Goal: Information Seeking & Learning: Compare options

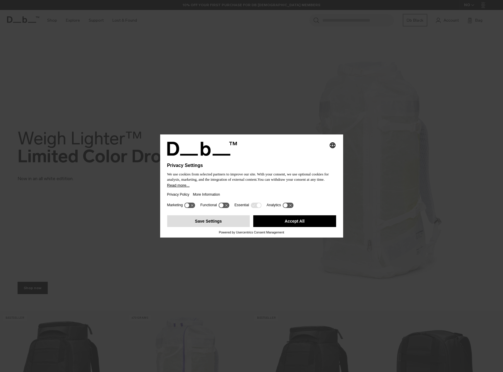
click at [226, 216] on button "Save Settings" at bounding box center [208, 221] width 83 height 12
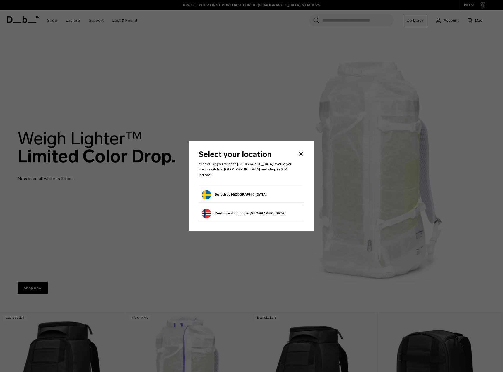
click at [236, 192] on button "Switch to Sweden" at bounding box center [234, 194] width 65 height 9
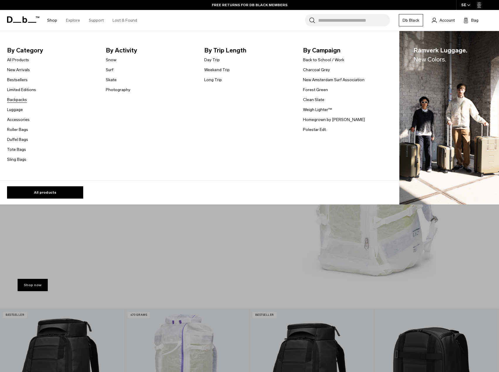
click at [23, 101] on link "Backpacks" at bounding box center [17, 100] width 20 height 6
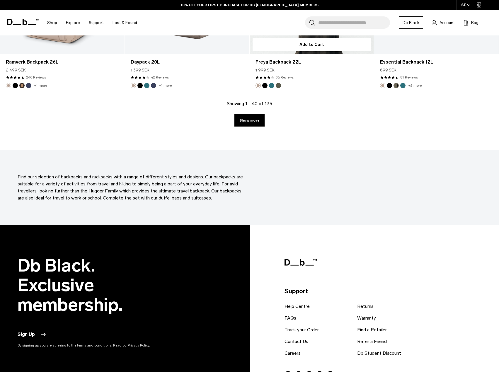
scroll to position [1904, 0]
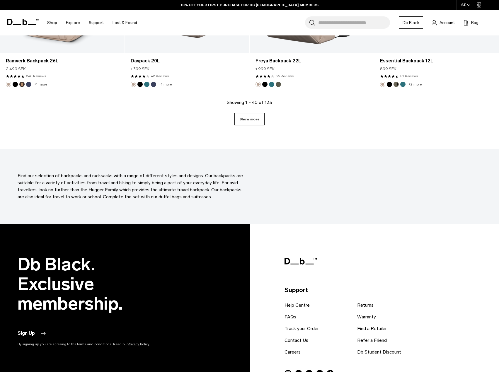
click at [251, 115] on link "Show more" at bounding box center [249, 119] width 30 height 12
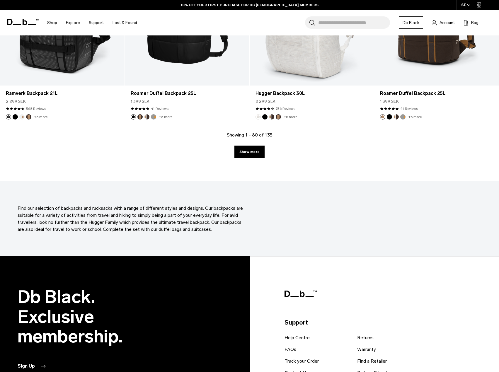
scroll to position [3773, 0]
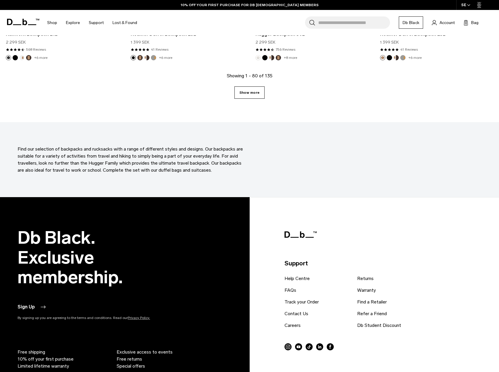
click at [253, 91] on link "Show more" at bounding box center [249, 92] width 30 height 12
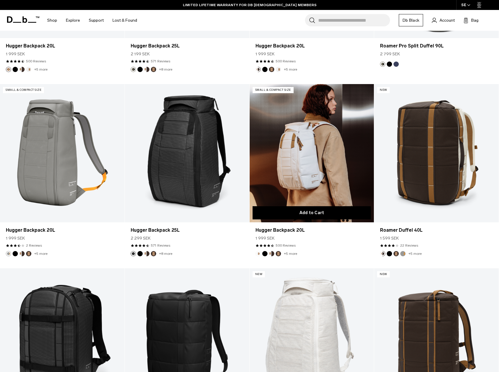
scroll to position [3393, 0]
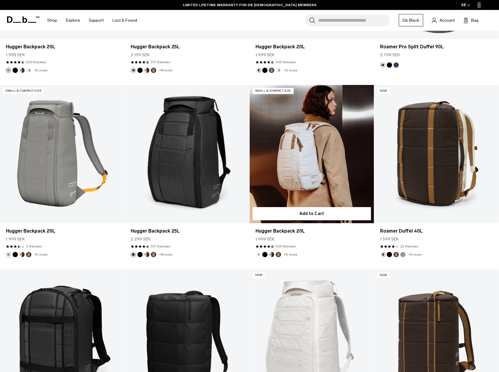
click at [332, 163] on link "Hugger Backpack 20L" at bounding box center [312, 154] width 125 height 138
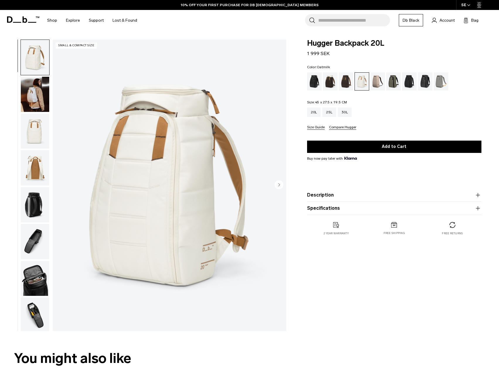
click at [41, 140] on img "button" at bounding box center [35, 131] width 28 height 35
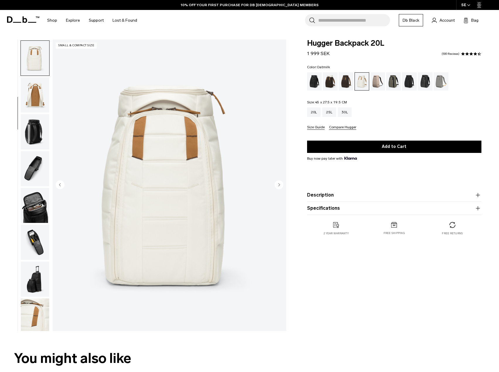
scroll to position [74, 0]
click at [40, 132] on img "button" at bounding box center [35, 130] width 28 height 35
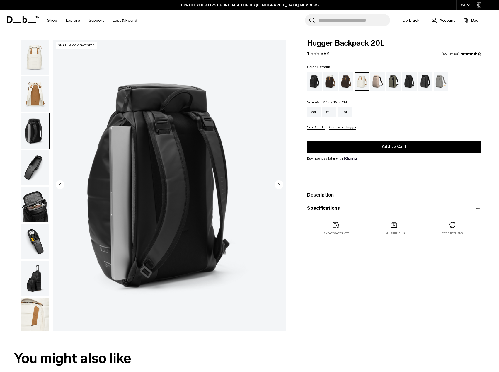
scroll to position [76, 0]
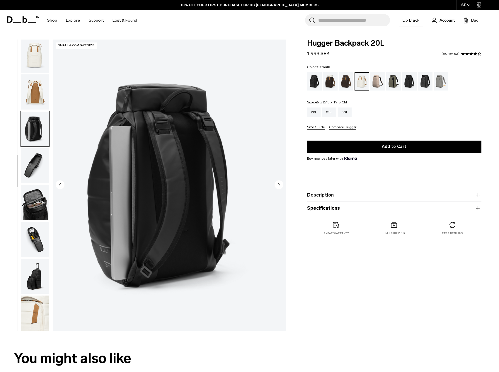
click at [39, 101] on img "button" at bounding box center [35, 91] width 28 height 35
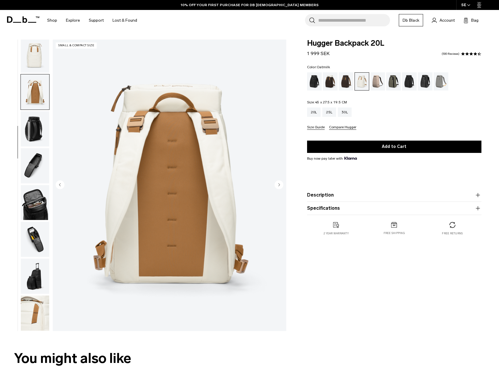
click at [43, 118] on img "button" at bounding box center [35, 128] width 28 height 35
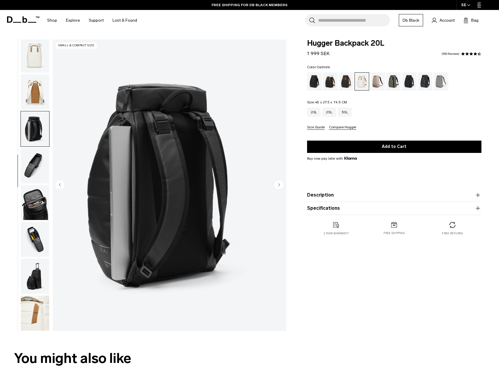
click at [34, 167] on img "button" at bounding box center [35, 165] width 28 height 35
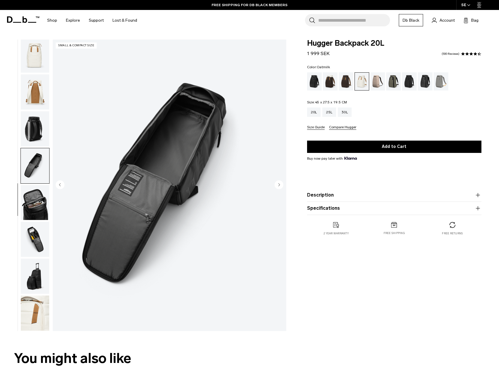
click at [37, 194] on img "button" at bounding box center [35, 202] width 28 height 35
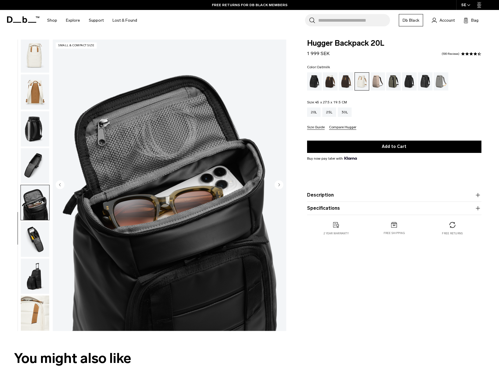
click at [40, 233] on img "button" at bounding box center [35, 239] width 28 height 35
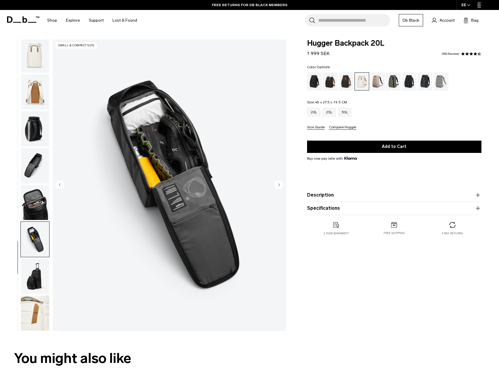
click at [35, 274] on img "button" at bounding box center [35, 276] width 28 height 35
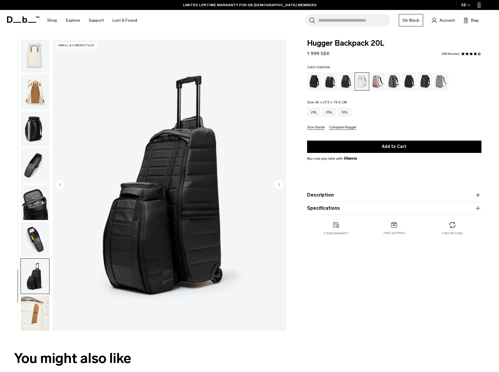
click at [38, 304] on img "button" at bounding box center [35, 313] width 28 height 35
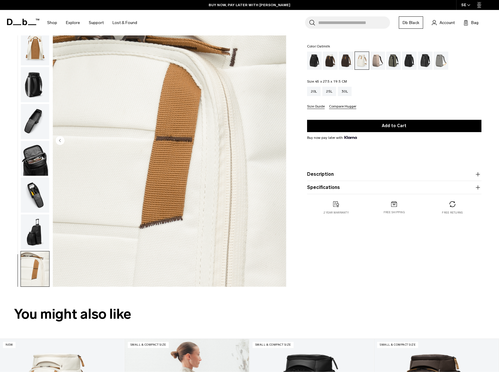
scroll to position [0, 0]
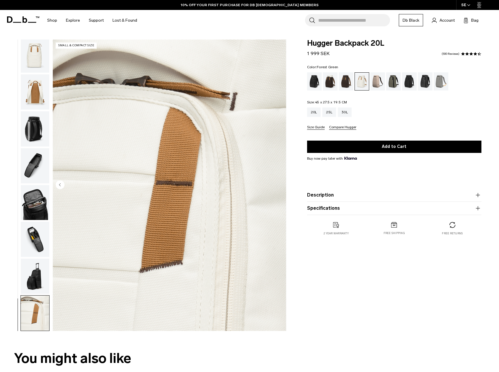
click at [392, 79] on div "Forest Green" at bounding box center [393, 81] width 15 height 18
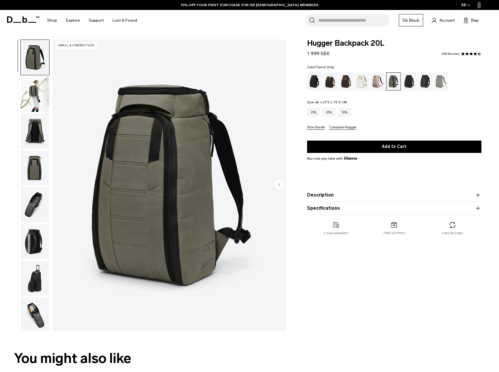
click at [438, 81] on div "Sand Grey" at bounding box center [441, 81] width 15 height 18
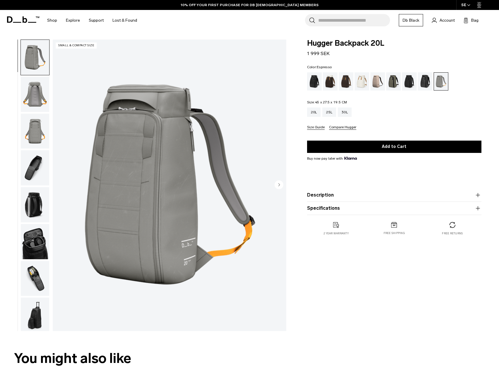
click at [343, 80] on div "Espresso" at bounding box center [346, 81] width 15 height 18
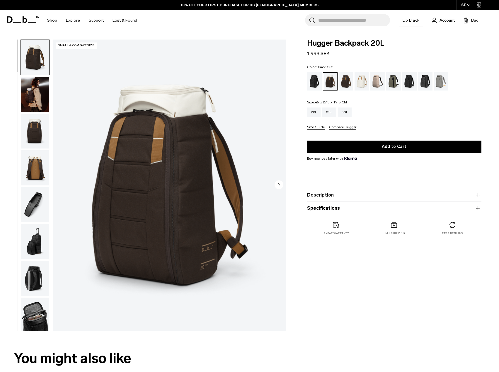
click at [311, 79] on div "Black Out" at bounding box center [314, 81] width 15 height 18
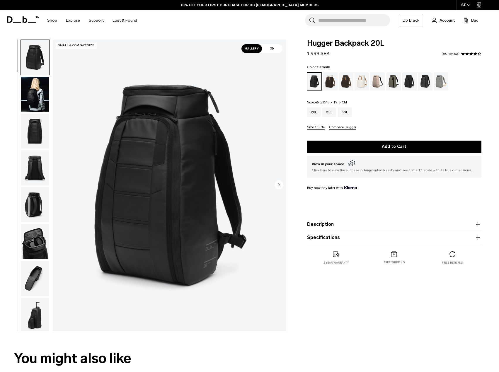
click at [358, 85] on div "Oatmilk" at bounding box center [361, 81] width 15 height 18
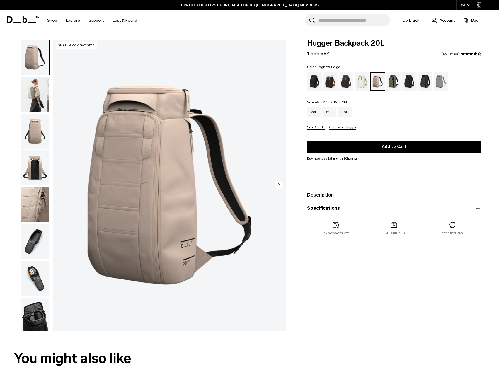
click at [32, 90] on img "button" at bounding box center [35, 94] width 28 height 35
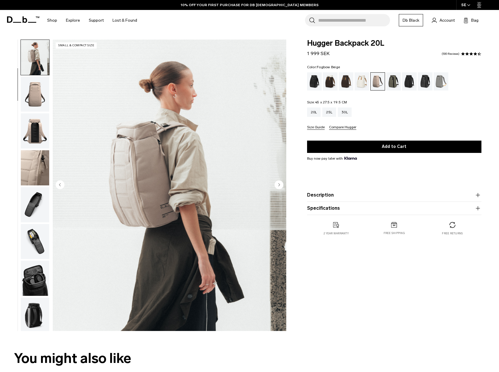
click at [38, 92] on img "button" at bounding box center [35, 94] width 28 height 35
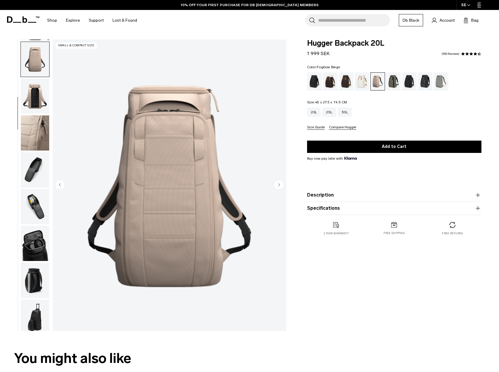
scroll to position [74, 0]
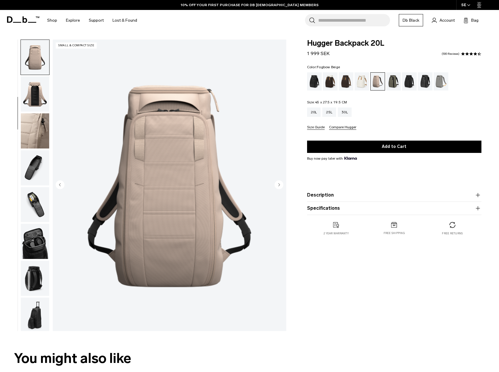
click at [38, 92] on img "button" at bounding box center [35, 93] width 28 height 35
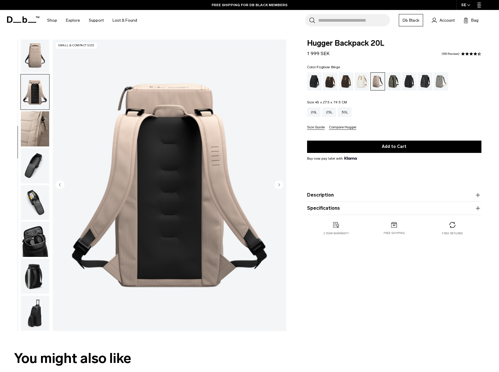
click at [41, 121] on img "button" at bounding box center [35, 128] width 28 height 35
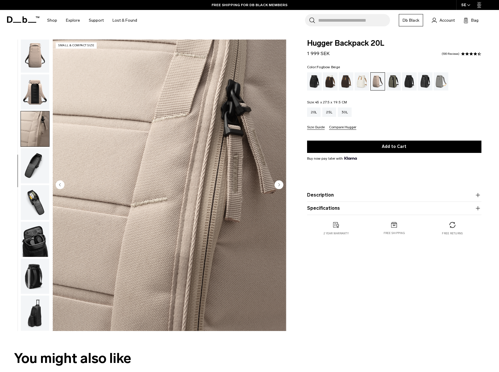
click at [32, 162] on img "button" at bounding box center [35, 165] width 28 height 35
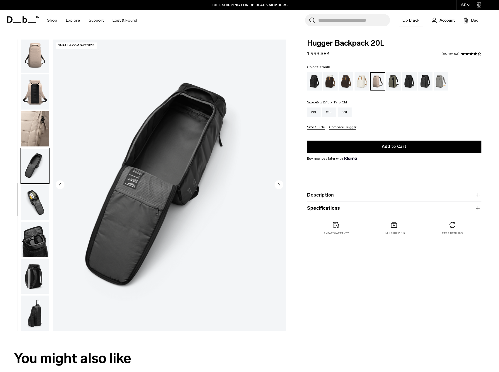
click at [357, 81] on div "Oatmilk" at bounding box center [361, 81] width 15 height 18
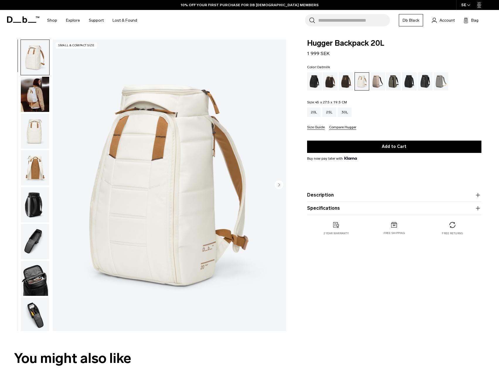
click at [28, 162] on img "button" at bounding box center [35, 167] width 28 height 35
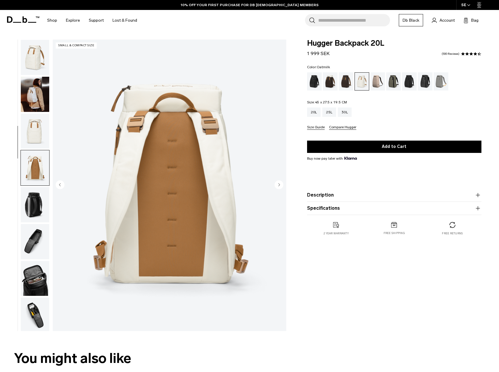
scroll to position [76, 0]
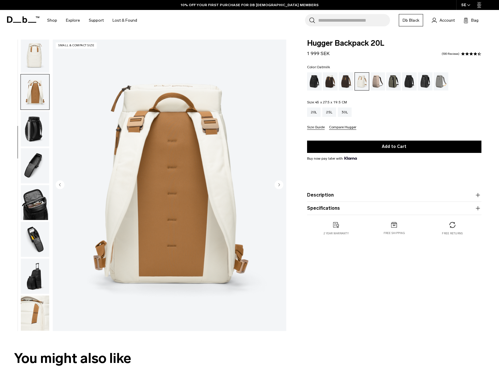
click at [31, 317] on img "button" at bounding box center [35, 313] width 28 height 35
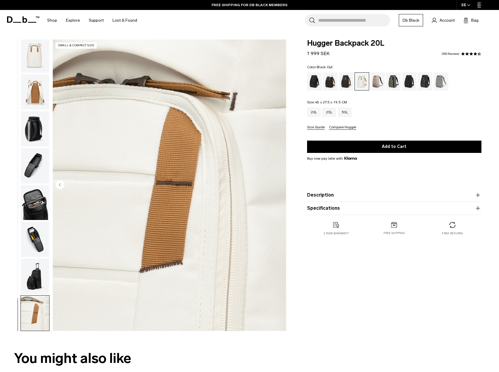
click at [311, 80] on div "Black Out" at bounding box center [314, 81] width 15 height 18
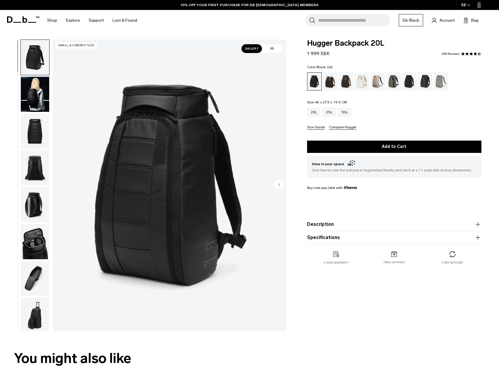
click at [32, 128] on img "button" at bounding box center [35, 131] width 28 height 35
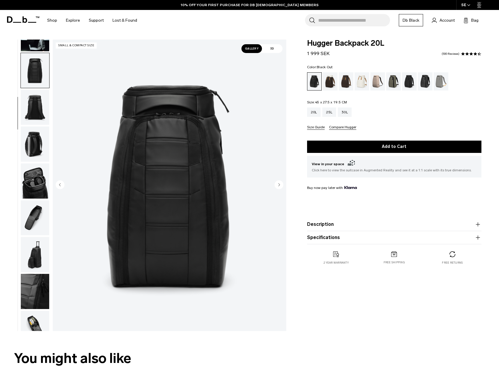
scroll to position [74, 0]
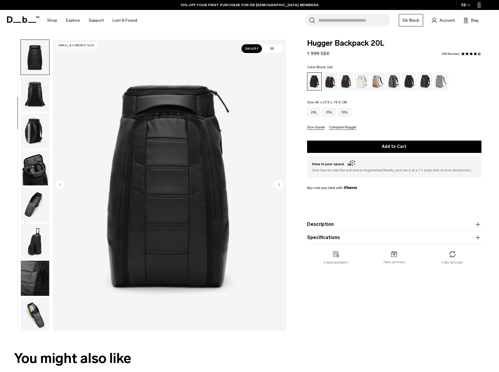
click at [28, 278] on img "button" at bounding box center [35, 278] width 28 height 35
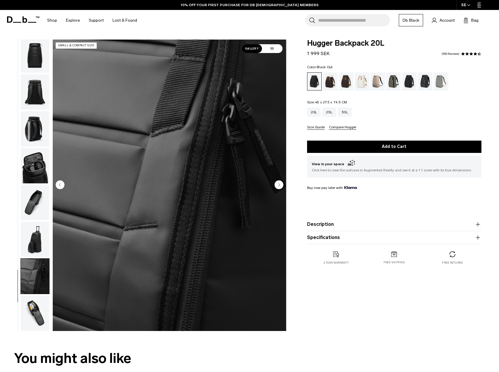
scroll to position [0, 0]
